Goal: Register for event/course

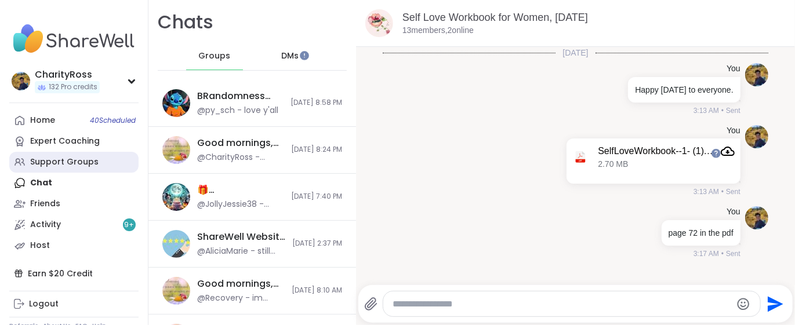
click at [91, 162] on div "Support Groups" at bounding box center [64, 163] width 68 height 12
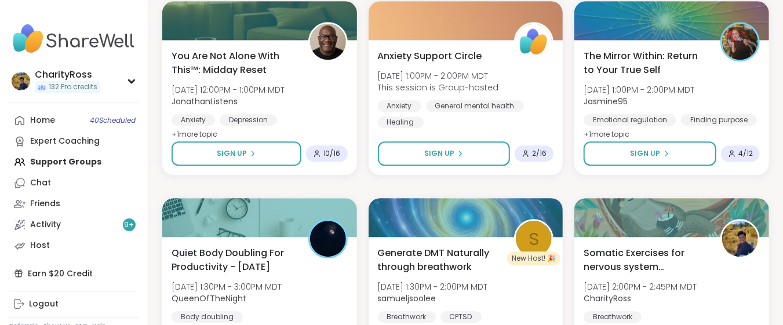
scroll to position [1468, 0]
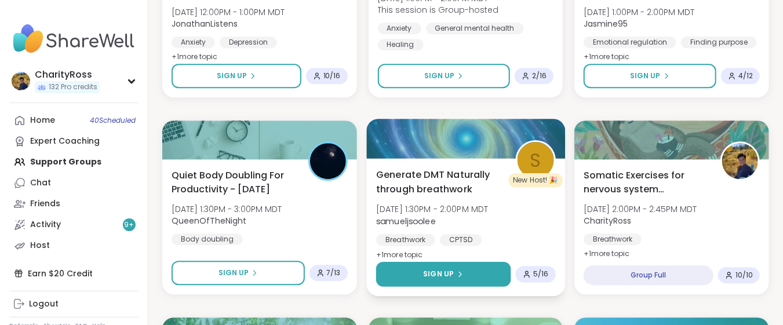
click at [409, 277] on button "Sign Up" at bounding box center [443, 274] width 134 height 25
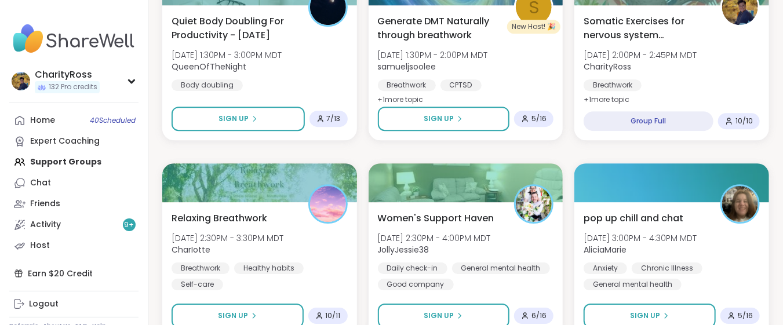
scroll to position [1700, 0]
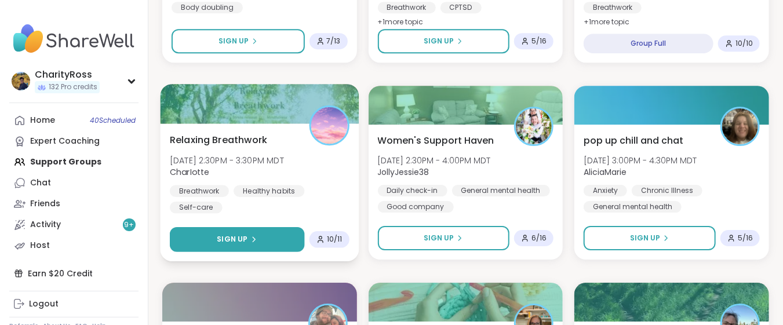
click at [267, 234] on button "Sign Up" at bounding box center [237, 239] width 134 height 25
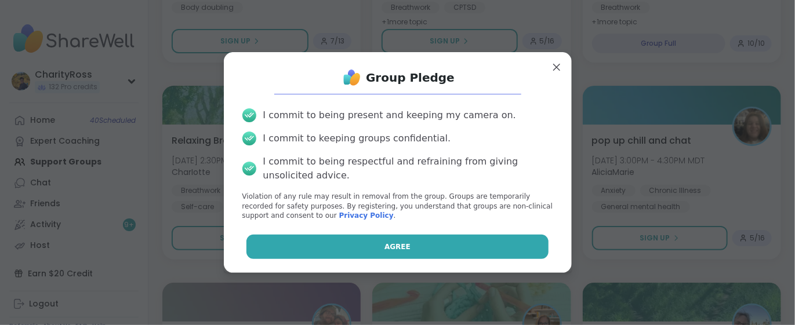
click at [272, 243] on button "Agree" at bounding box center [397, 247] width 302 height 24
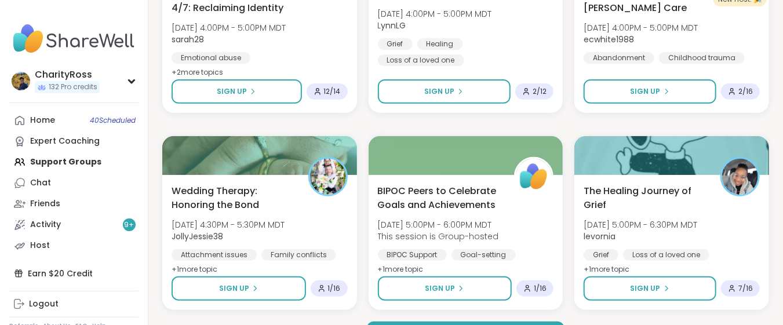
scroll to position [2272, 0]
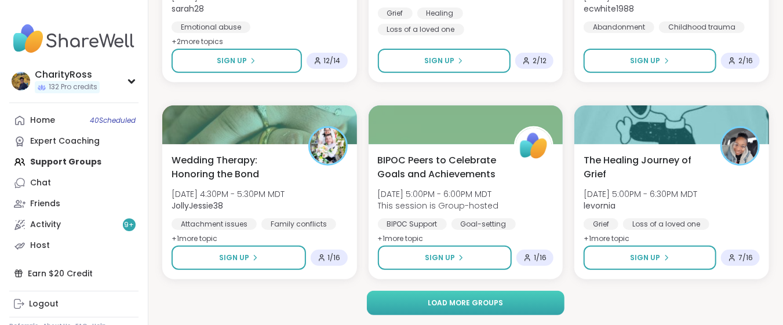
click at [373, 306] on button "Load more groups" at bounding box center [466, 303] width 198 height 24
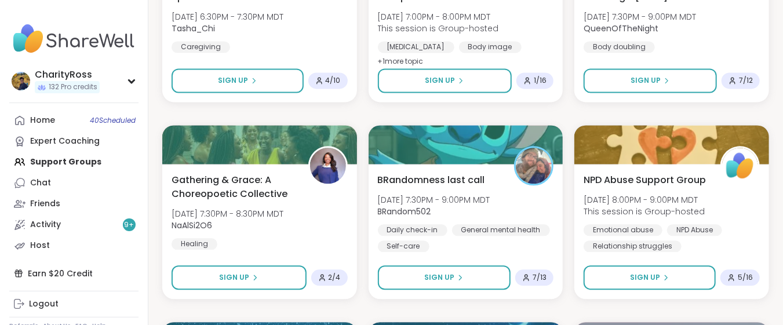
scroll to position [3277, 0]
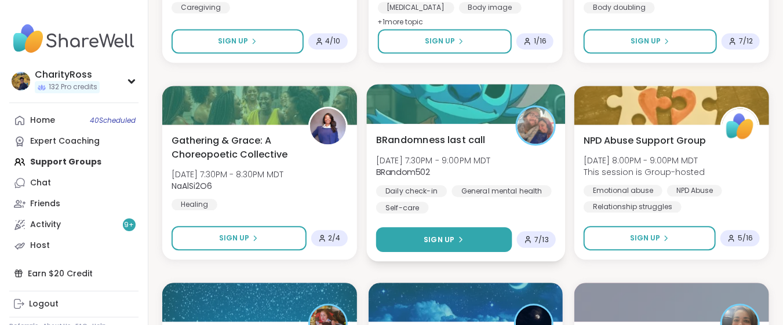
click at [414, 242] on button "Sign Up" at bounding box center [444, 239] width 136 height 25
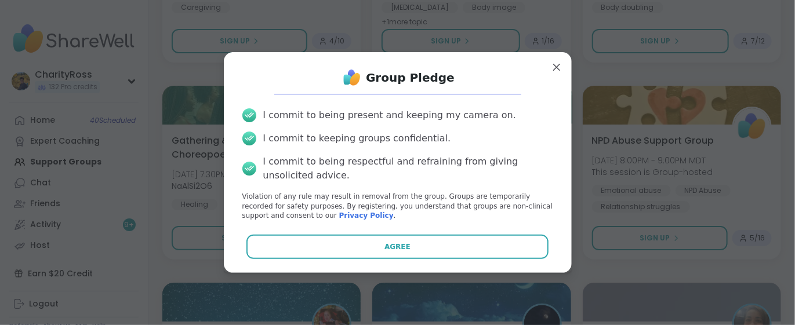
click at [408, 248] on button "Agree" at bounding box center [397, 247] width 302 height 24
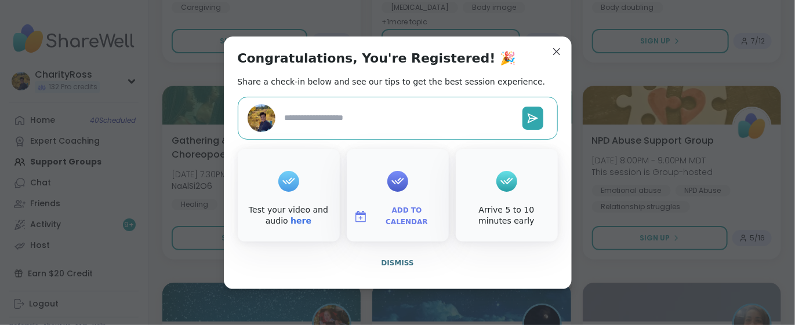
click at [412, 219] on span "Add to Calendar" at bounding box center [407, 216] width 70 height 23
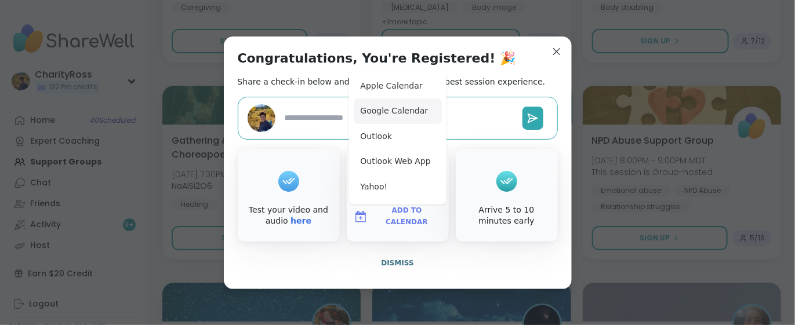
click at [413, 114] on button "Google Calendar" at bounding box center [398, 112] width 88 height 26
click at [401, 265] on span "Dismiss" at bounding box center [397, 263] width 32 height 8
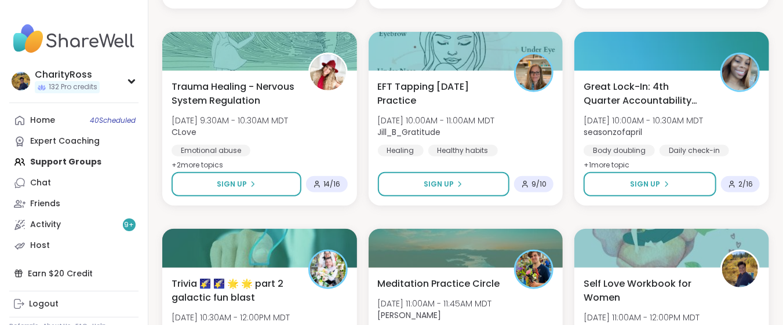
scroll to position [4591, 0]
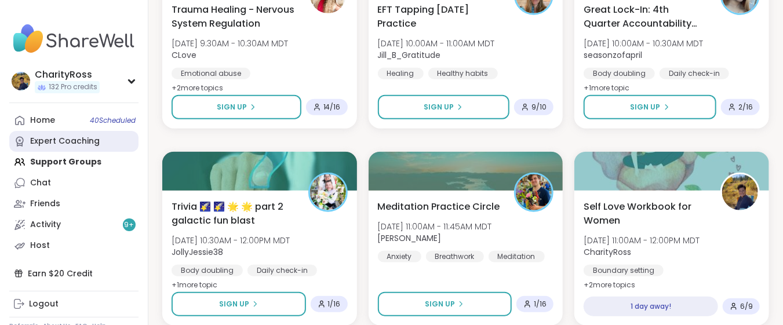
click at [55, 143] on div "Expert Coaching" at bounding box center [65, 142] width 70 height 12
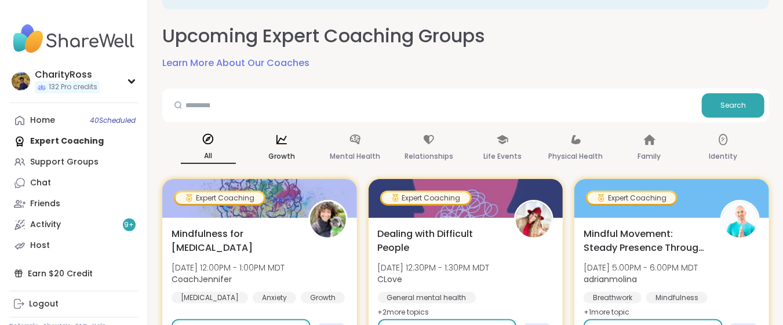
scroll to position [77, 0]
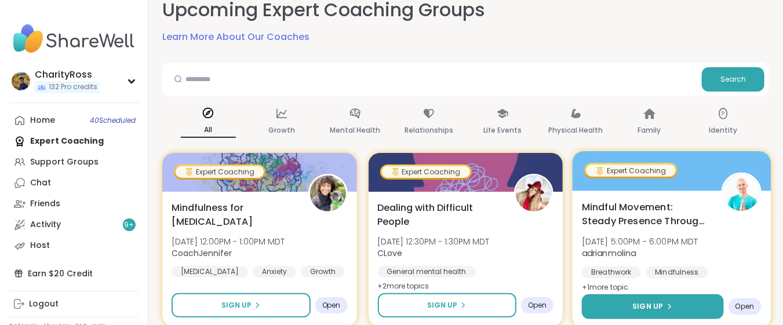
click at [670, 303] on icon at bounding box center [669, 306] width 7 height 7
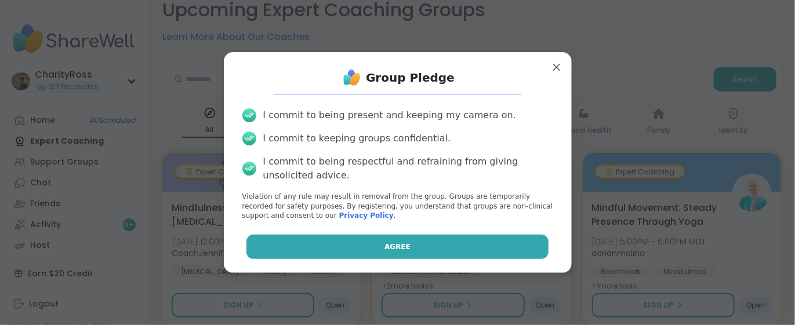
click at [524, 243] on button "Agree" at bounding box center [397, 247] width 302 height 24
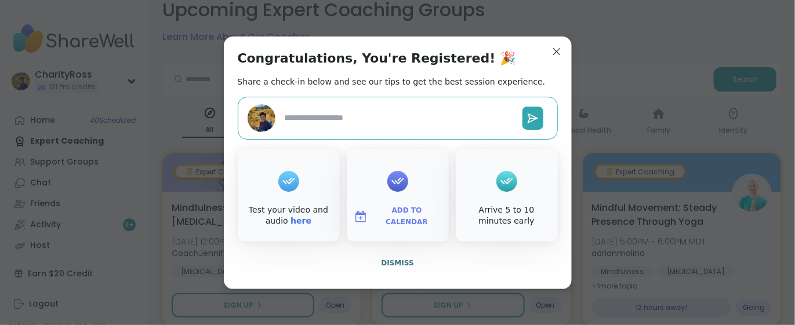
click at [403, 215] on span "Add to Calendar" at bounding box center [407, 216] width 70 height 23
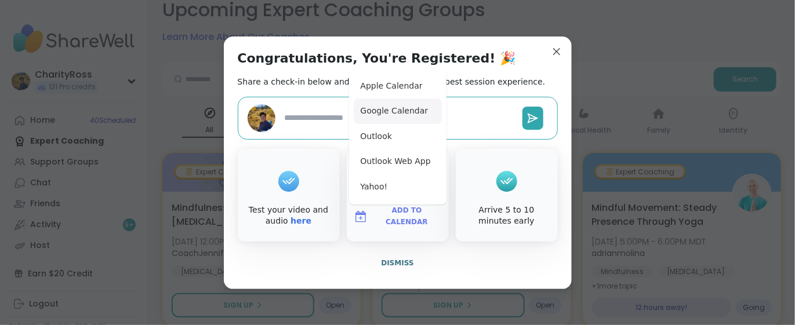
click at [398, 119] on button "Google Calendar" at bounding box center [398, 112] width 88 height 26
click at [398, 259] on span "Dismiss" at bounding box center [397, 263] width 32 height 8
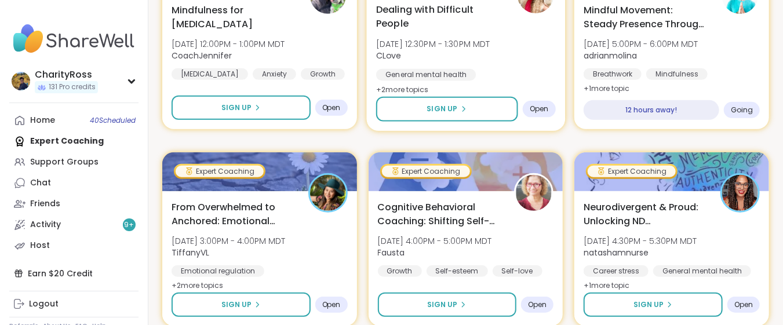
scroll to position [309, 0]
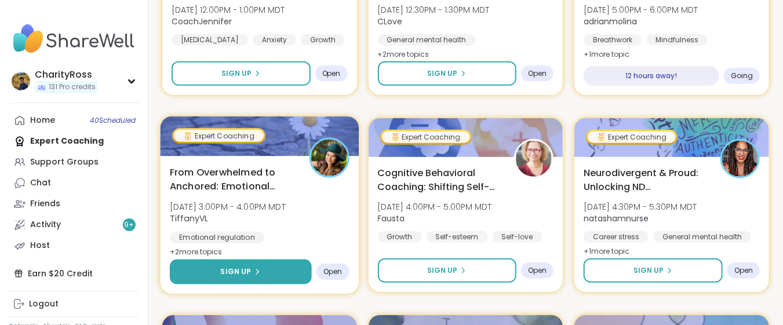
click at [271, 274] on button "Sign Up" at bounding box center [240, 272] width 141 height 25
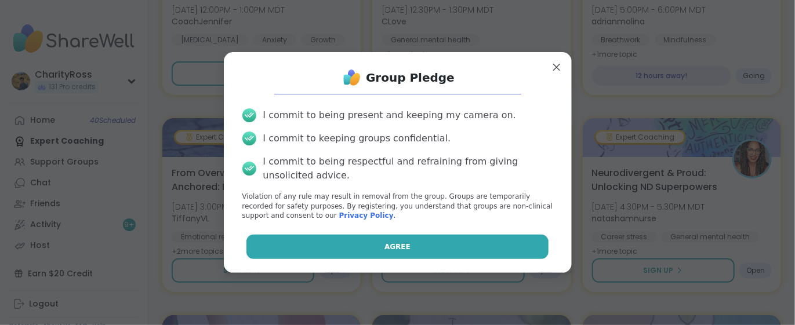
click at [287, 251] on button "Agree" at bounding box center [397, 247] width 302 height 24
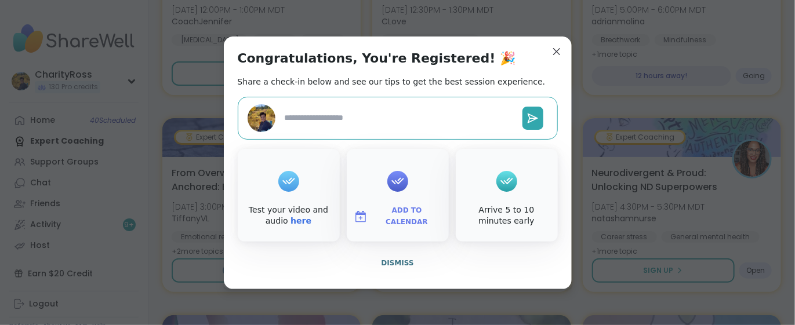
click at [413, 214] on span "Add to Calendar" at bounding box center [407, 216] width 70 height 23
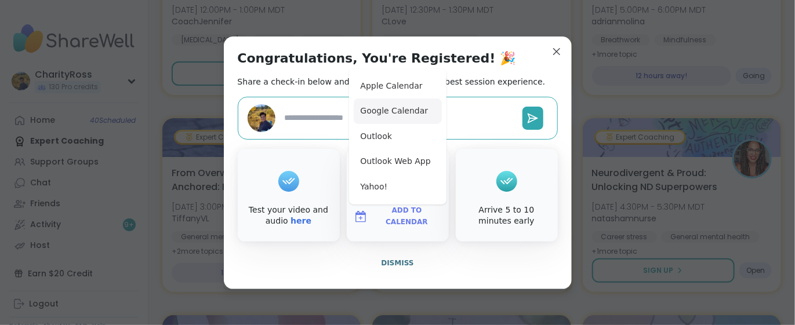
click at [399, 116] on button "Google Calendar" at bounding box center [398, 112] width 88 height 26
click at [399, 267] on span "Dismiss" at bounding box center [397, 263] width 32 height 8
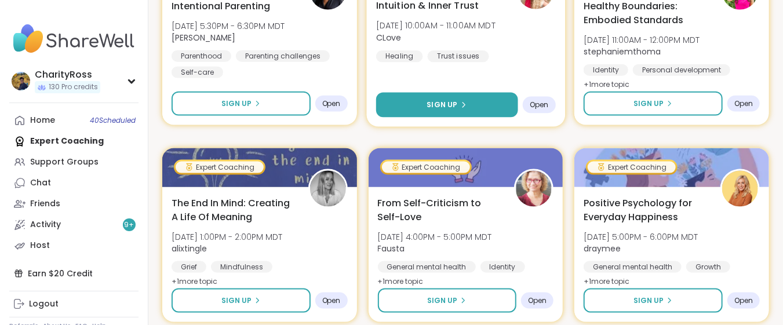
scroll to position [695, 0]
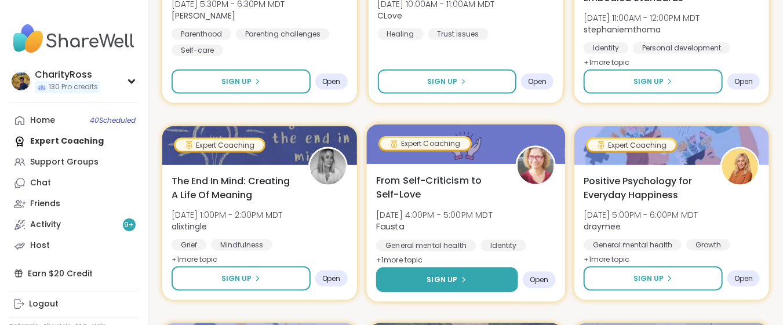
click at [419, 271] on button "Sign Up" at bounding box center [446, 280] width 141 height 25
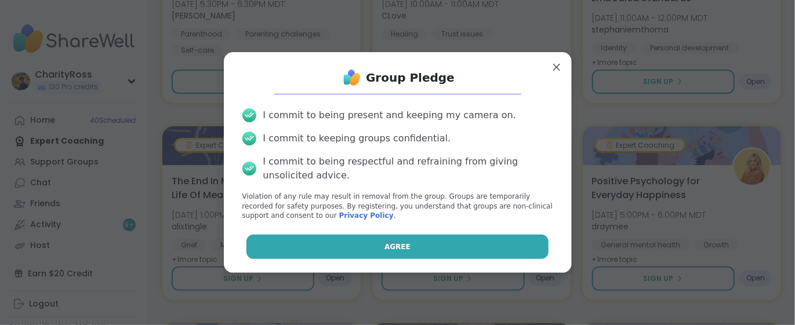
click at [420, 252] on button "Agree" at bounding box center [397, 247] width 302 height 24
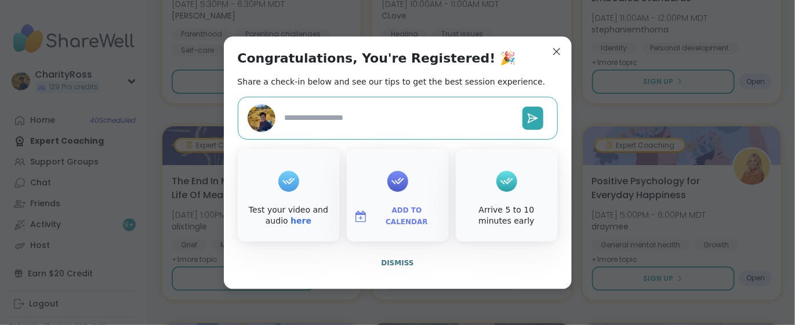
type textarea "*"
click at [416, 219] on span "Add to Calendar" at bounding box center [407, 216] width 70 height 23
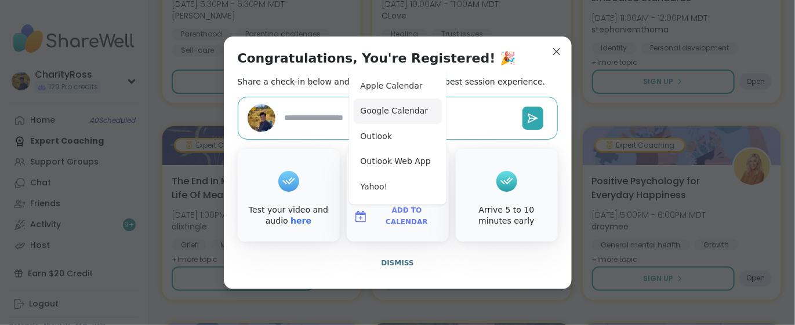
click at [415, 107] on button "Google Calendar" at bounding box center [398, 112] width 88 height 26
click at [386, 264] on span "Dismiss" at bounding box center [397, 263] width 32 height 8
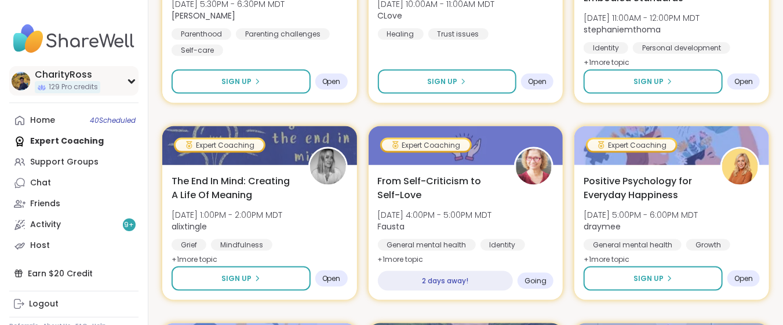
click at [97, 85] on span "129 Pro credits" at bounding box center [73, 87] width 49 height 10
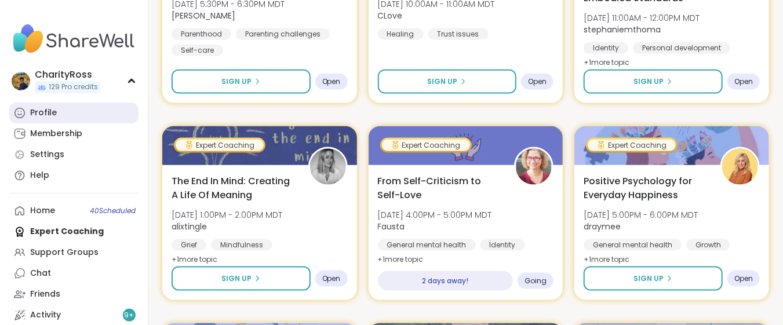
click at [96, 113] on link "Profile" at bounding box center [73, 113] width 129 height 21
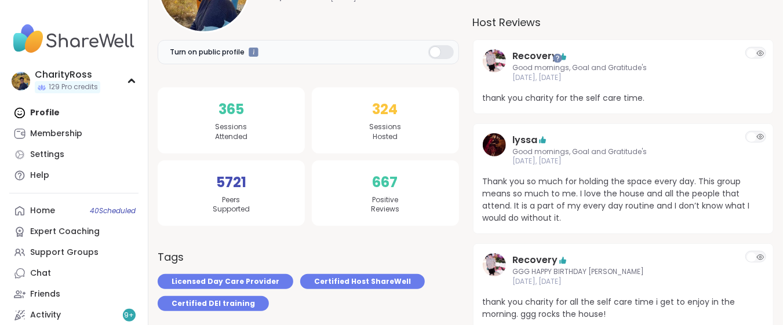
scroll to position [231, 0]
